Goal: Navigation & Orientation: Find specific page/section

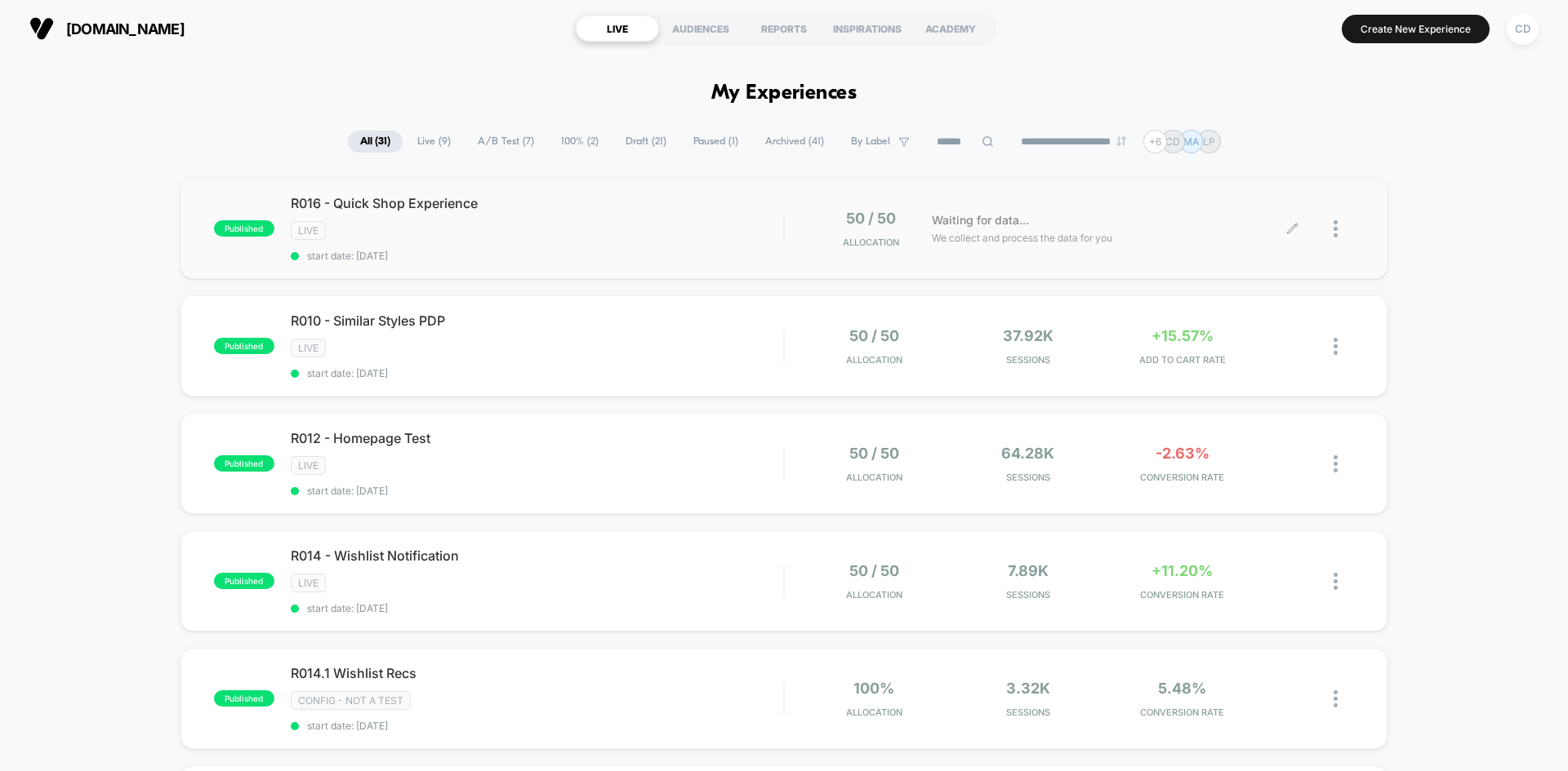
click at [1333, 231] on div at bounding box center [1323, 229] width 61 height 38
